Goal: Information Seeking & Learning: Learn about a topic

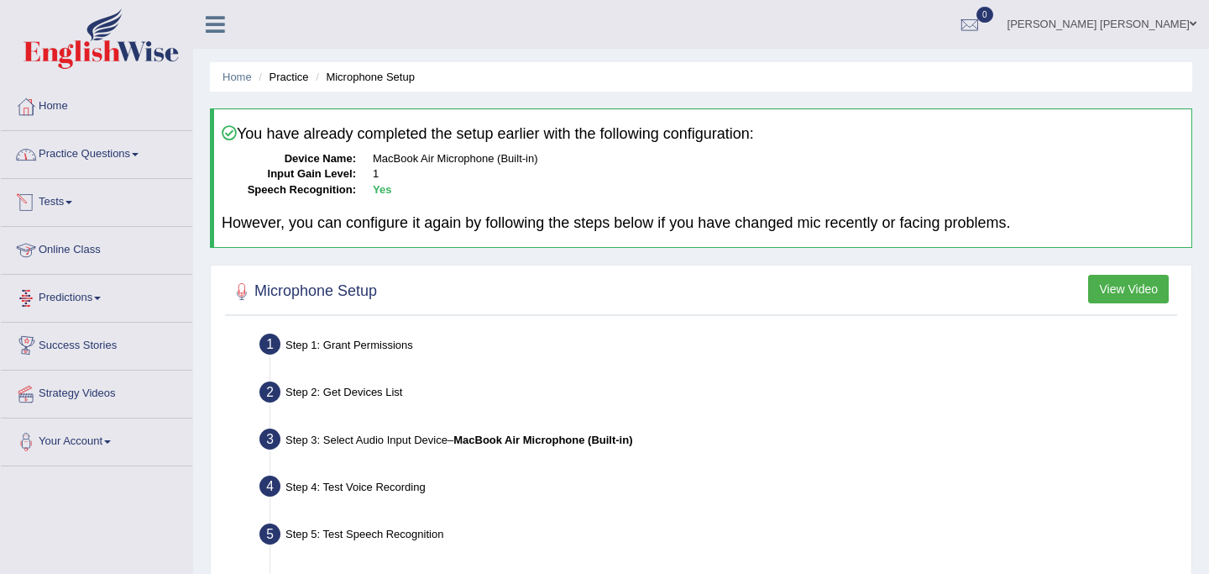
click at [78, 151] on link "Practice Questions" at bounding box center [96, 152] width 191 height 42
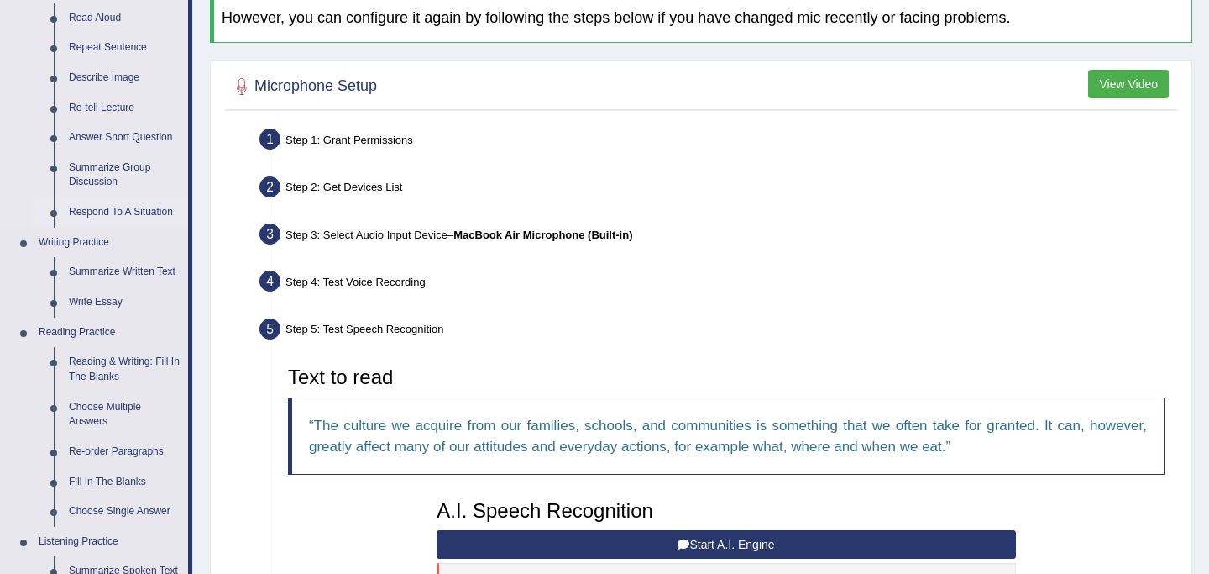
scroll to position [206, 0]
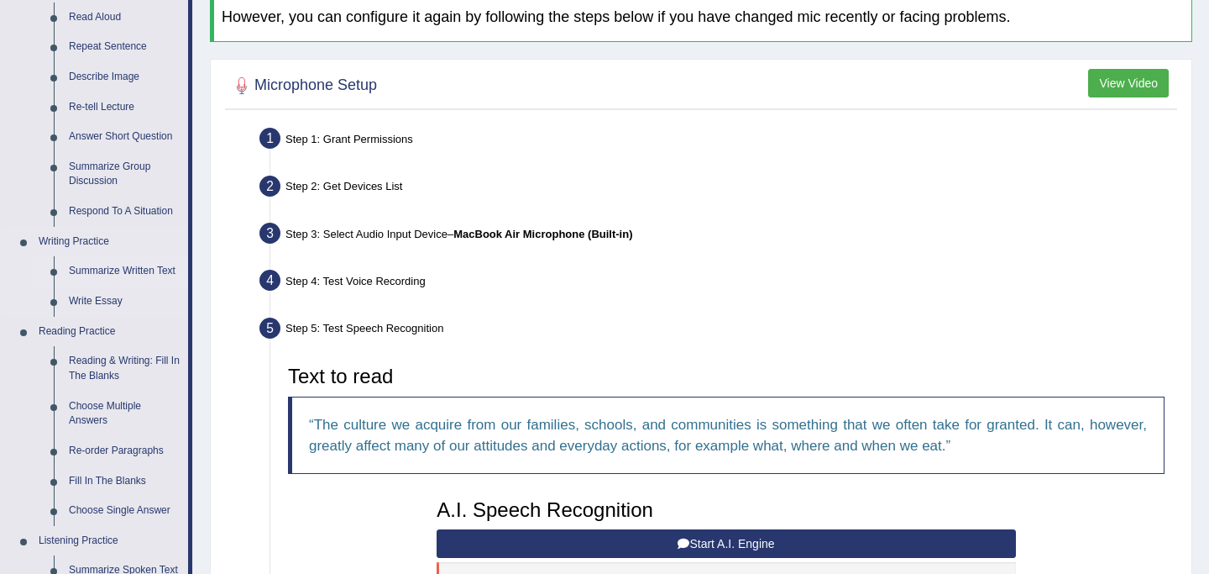
click at [99, 271] on link "Summarize Written Text" at bounding box center [124, 271] width 127 height 30
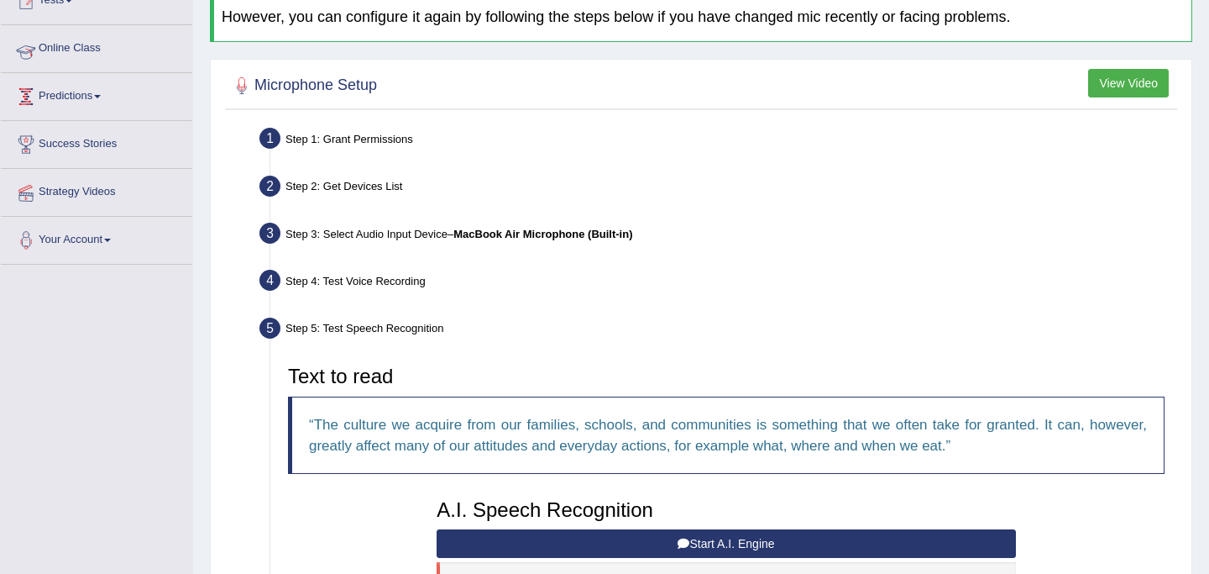
scroll to position [202, 0]
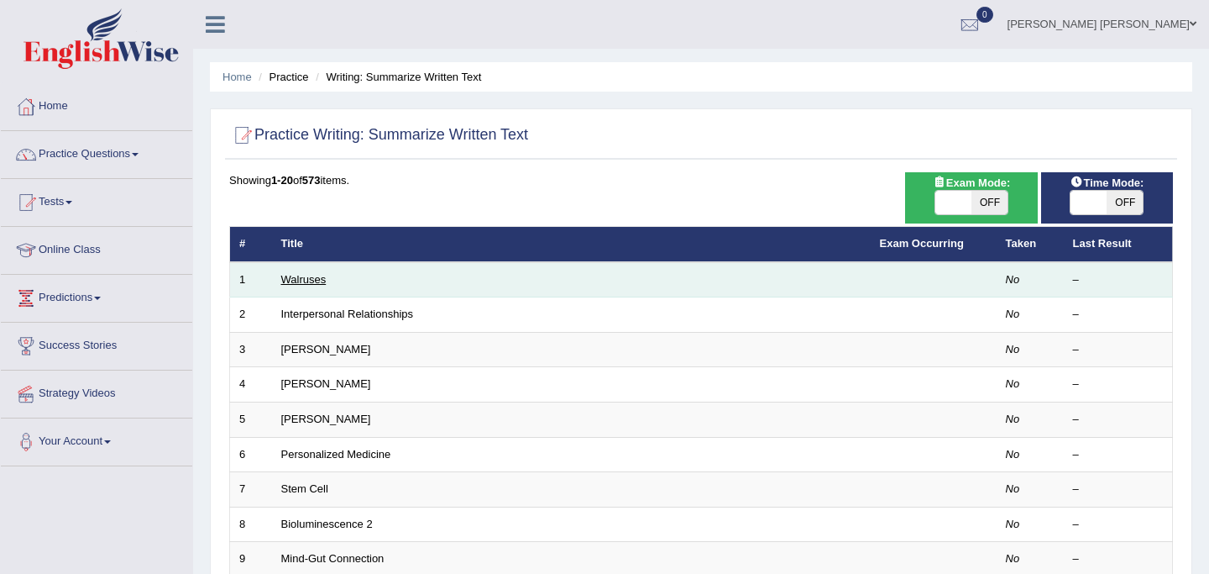
click at [297, 278] on link "Walruses" at bounding box center [303, 279] width 45 height 13
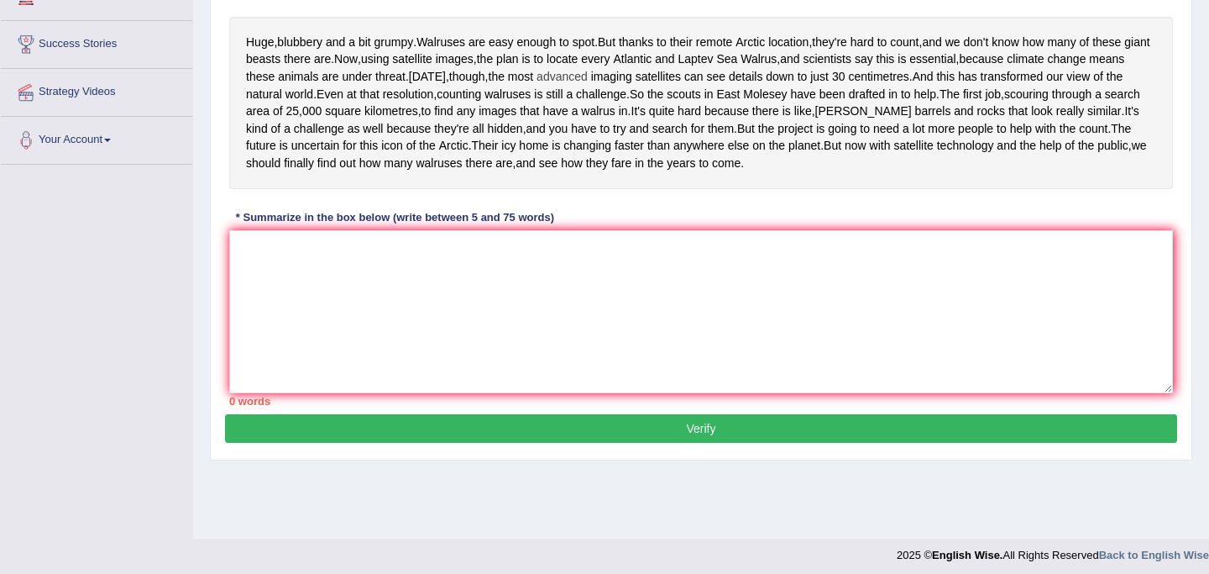
scroll to position [330, 0]
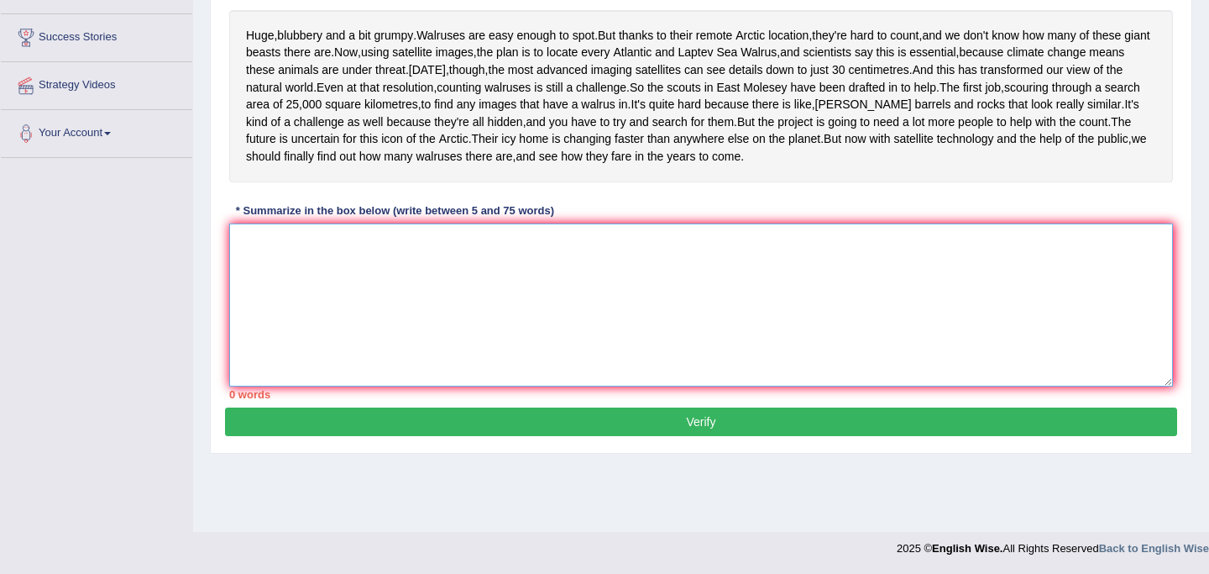
click at [339, 315] on textarea at bounding box center [701, 304] width 944 height 163
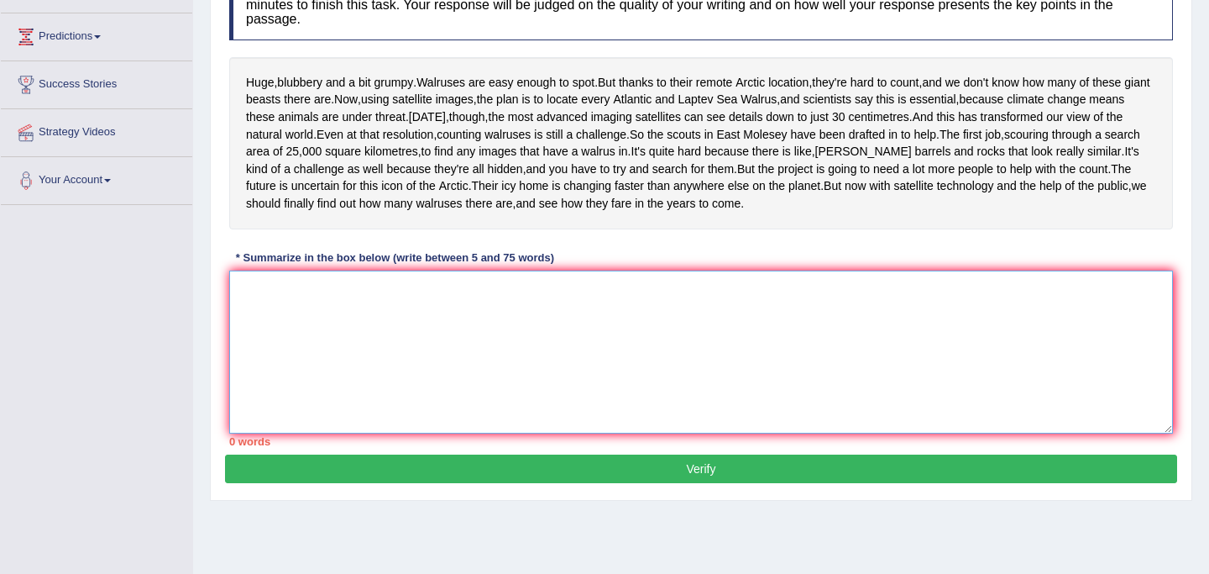
scroll to position [270, 0]
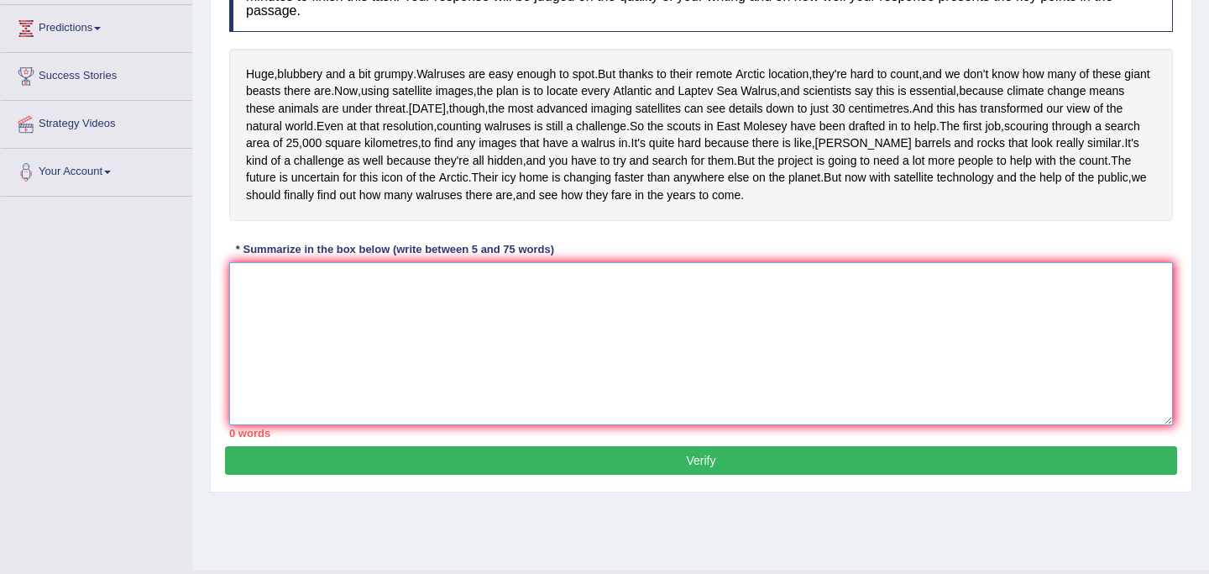
click at [332, 371] on textarea at bounding box center [701, 343] width 944 height 163
type textarea "t"
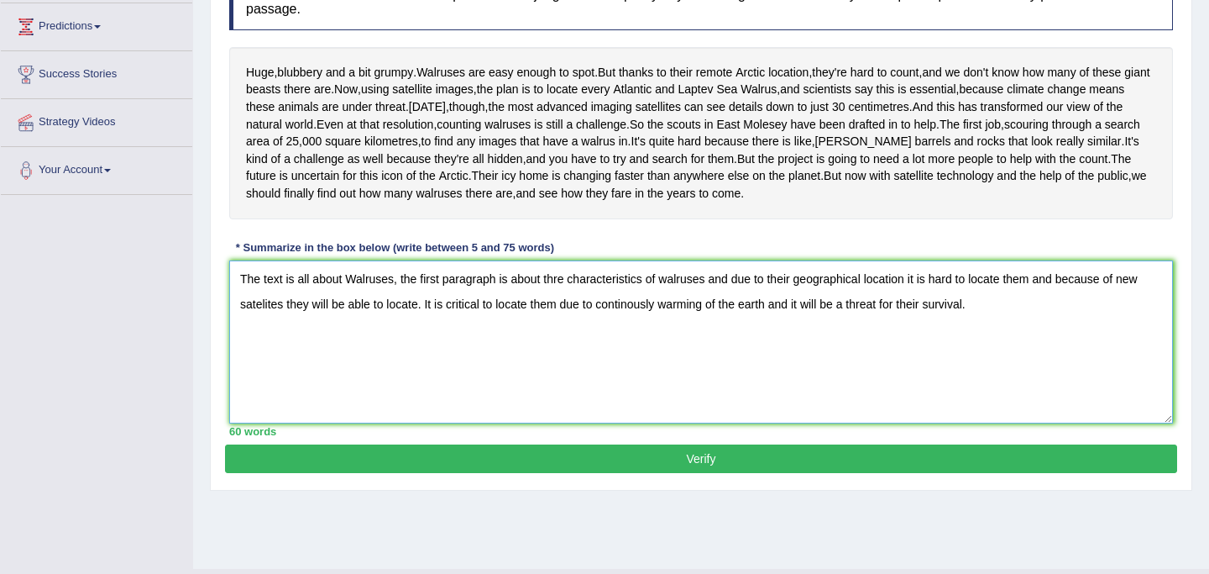
scroll to position [260, 0]
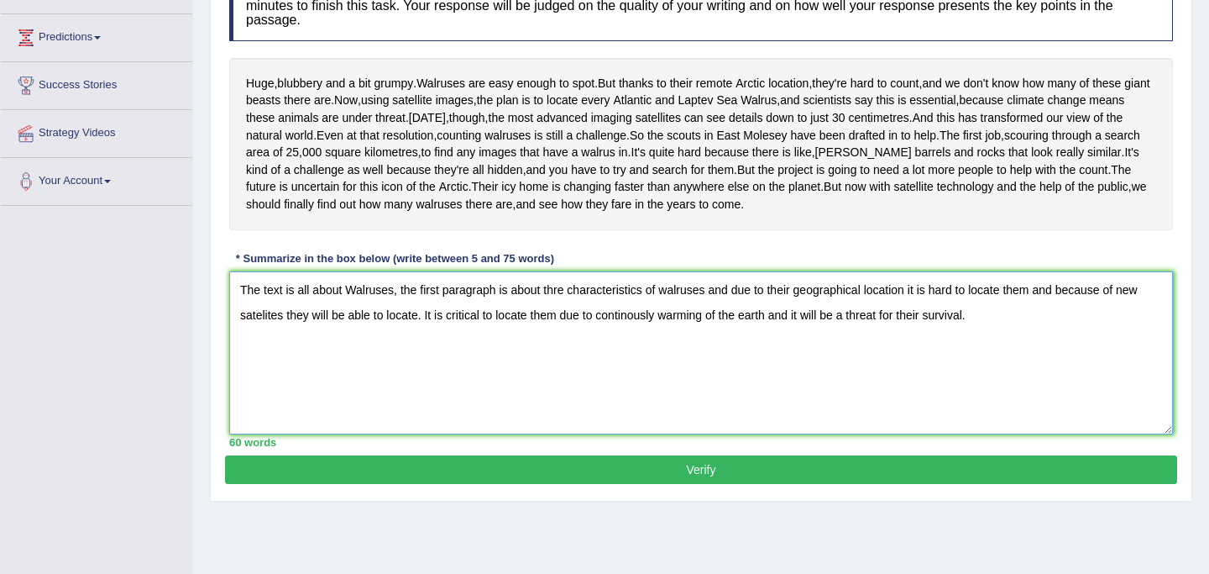
type textarea "The text is all about Walruses, the first paragraph is about thre characteristi…"
